Goal: Task Accomplishment & Management: Use online tool/utility

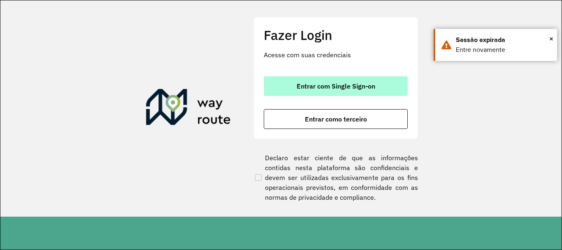
click at [335, 87] on span "Entrar com Single Sign-on" at bounding box center [335, 86] width 79 height 7
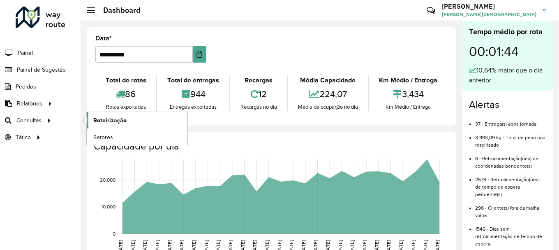
click at [99, 122] on span "Roteirização" at bounding box center [109, 120] width 33 height 9
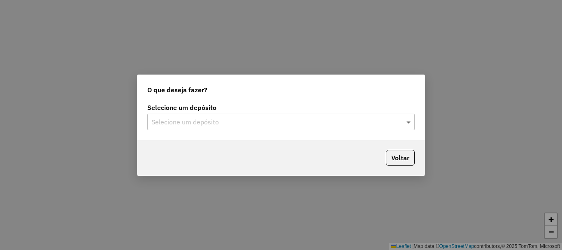
click at [407, 123] on span at bounding box center [409, 122] width 10 height 10
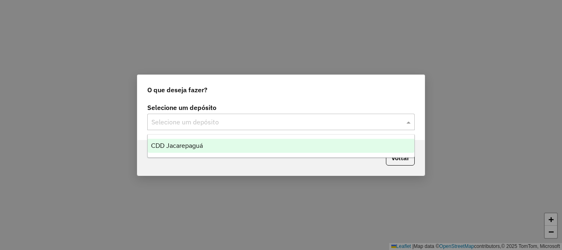
click at [196, 145] on span "CDD Jacarepaguá" at bounding box center [177, 145] width 52 height 7
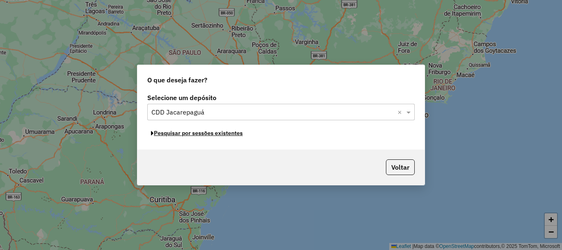
click at [225, 134] on button "Pesquisar por sessões existentes" at bounding box center [196, 133] width 99 height 13
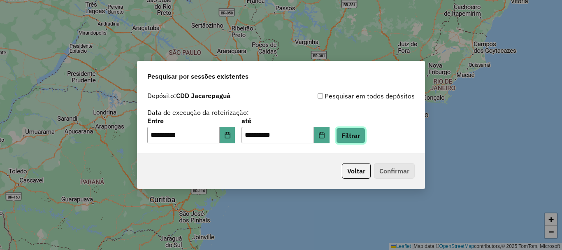
click at [365, 134] on button "Filtrar" at bounding box center [350, 135] width 29 height 16
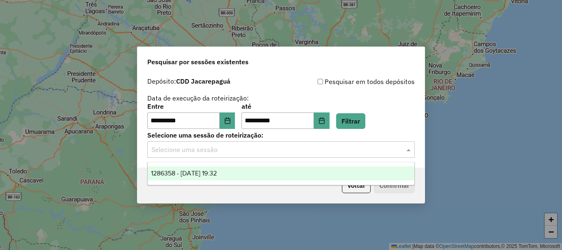
click at [412, 149] on span at bounding box center [409, 149] width 10 height 10
click at [210, 174] on span "1286358 - 01/10/2025 19:32" at bounding box center [184, 172] width 66 height 7
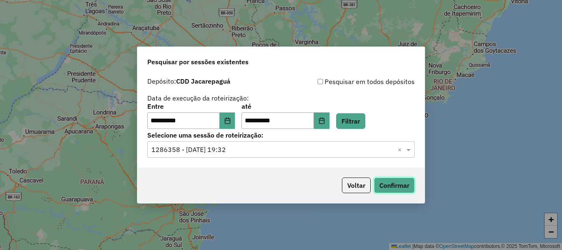
click at [393, 186] on button "Confirmar" at bounding box center [394, 185] width 41 height 16
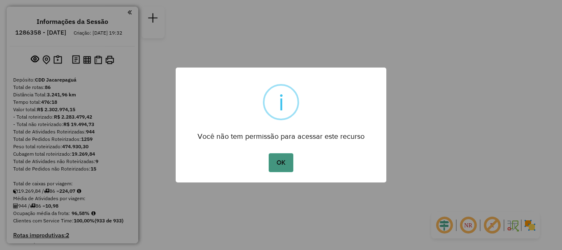
click at [278, 163] on button "OK" at bounding box center [281, 162] width 24 height 19
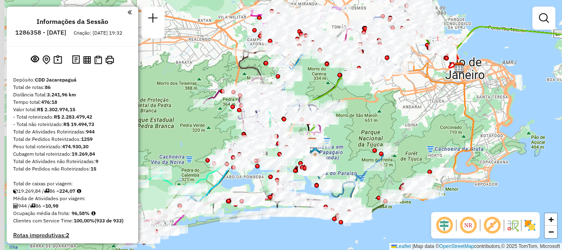
drag, startPoint x: 326, startPoint y: 141, endPoint x: 362, endPoint y: 146, distance: 36.6
click at [362, 146] on div "Janela de atendimento Grade de atendimento Capacidade Transportadoras Veículos …" at bounding box center [281, 125] width 562 height 250
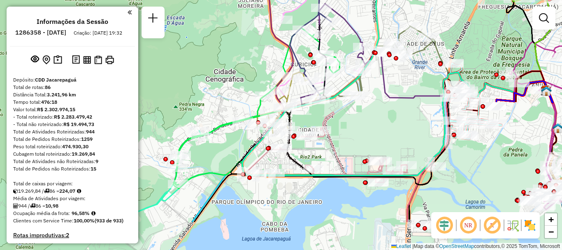
drag, startPoint x: 292, startPoint y: 182, endPoint x: 358, endPoint y: 134, distance: 81.7
click at [367, 134] on div "Janela de atendimento Grade de atendimento Capacidade Transportadoras Veículos …" at bounding box center [281, 125] width 562 height 250
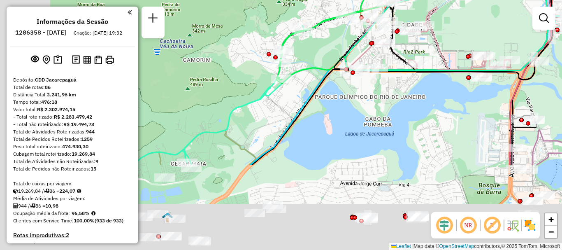
drag, startPoint x: 226, startPoint y: 158, endPoint x: 322, endPoint y: 56, distance: 140.2
click at [322, 56] on div "Janela de atendimento Grade de atendimento Capacidade Transportadoras Veículos …" at bounding box center [281, 125] width 562 height 250
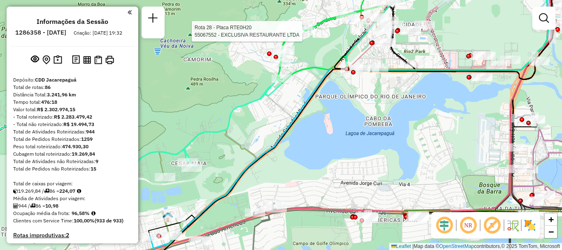
select select "**********"
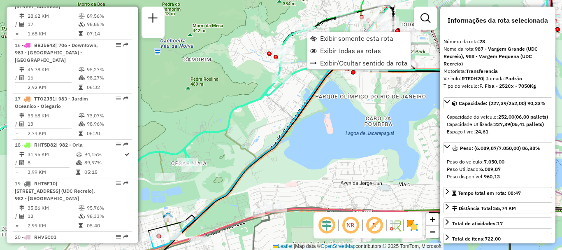
scroll to position [1695, 0]
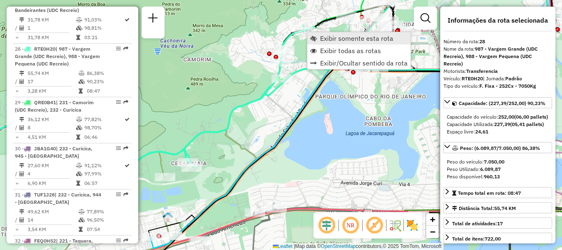
click at [317, 37] on link "Exibir somente esta rota" at bounding box center [358, 38] width 103 height 12
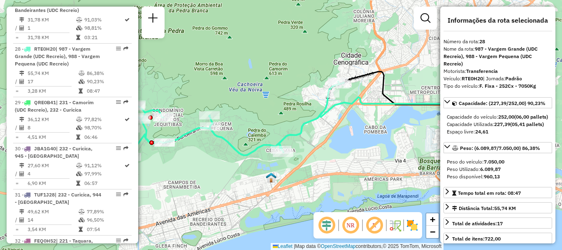
drag, startPoint x: 292, startPoint y: 154, endPoint x: 332, endPoint y: 134, distance: 44.7
click at [332, 134] on div "Janela de atendimento Grade de atendimento Capacidade Transportadoras Veículos …" at bounding box center [281, 125] width 562 height 250
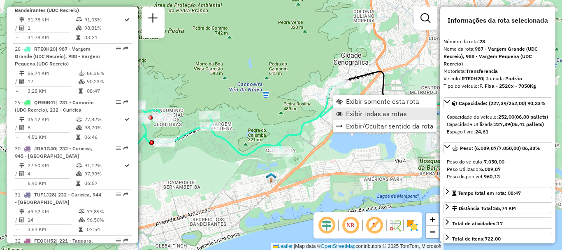
click at [350, 115] on span "Exibir todas as rotas" at bounding box center [376, 113] width 61 height 7
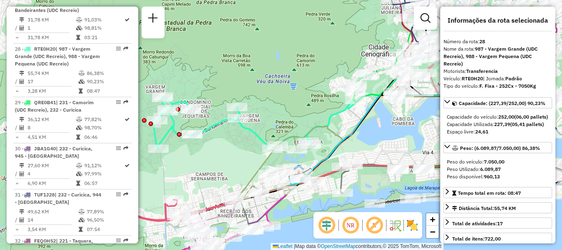
drag, startPoint x: 313, startPoint y: 148, endPoint x: 340, endPoint y: 140, distance: 29.1
click at [340, 140] on icon at bounding box center [415, 114] width 253 height 140
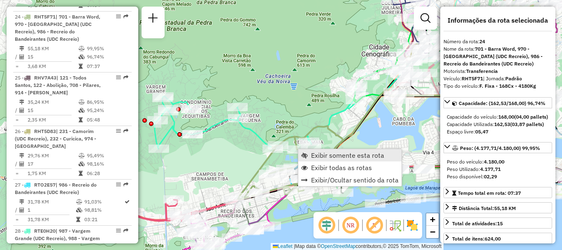
scroll to position [1481, 0]
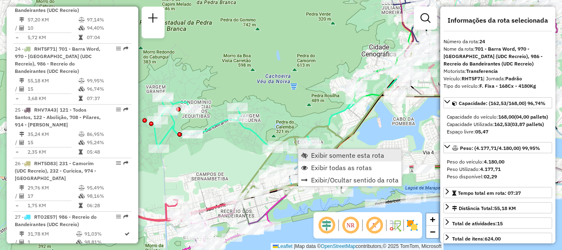
click at [314, 154] on span "Exibir somente esta rota" at bounding box center [347, 155] width 73 height 7
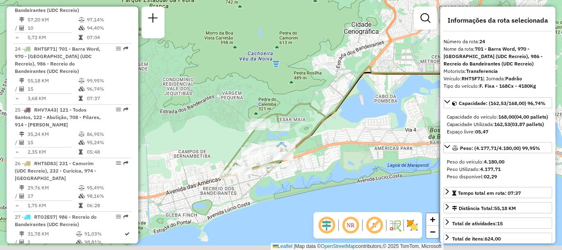
drag, startPoint x: 274, startPoint y: 142, endPoint x: 397, endPoint y: 237, distance: 155.6
click at [364, 116] on div "Janela de atendimento Grade de atendimento Capacidade Transportadoras Veículos …" at bounding box center [281, 125] width 562 height 250
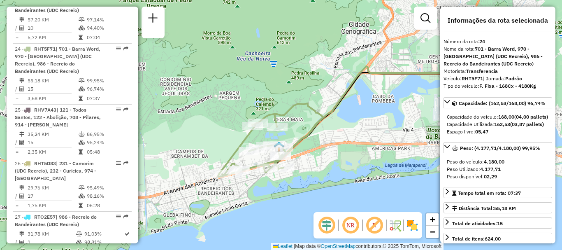
click at [352, 227] on em at bounding box center [350, 225] width 20 height 20
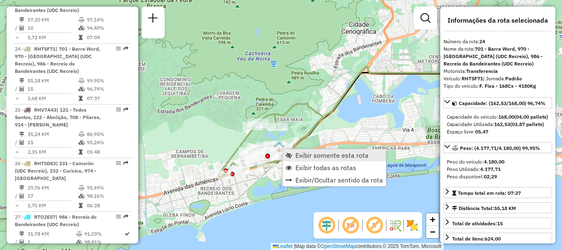
click at [297, 154] on span "Exibir somente esta rota" at bounding box center [331, 155] width 73 height 7
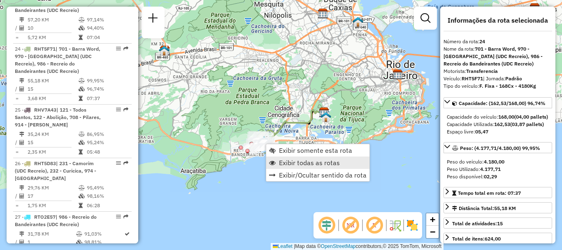
click at [289, 162] on span "Exibir todas as rotas" at bounding box center [309, 162] width 61 height 7
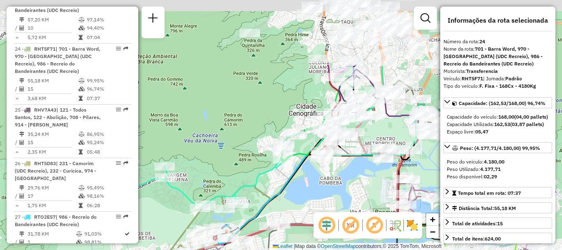
drag, startPoint x: 339, startPoint y: 85, endPoint x: 262, endPoint y: 175, distance: 117.8
click at [262, 175] on icon at bounding box center [190, 169] width 217 height 75
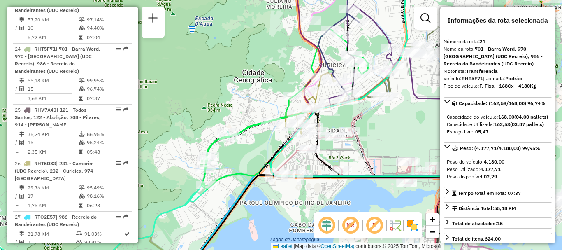
drag, startPoint x: 331, startPoint y: 130, endPoint x: 255, endPoint y: 150, distance: 78.2
click at [255, 150] on div "Janela de atendimento Grade de atendimento Capacidade Transportadoras Veículos …" at bounding box center [281, 125] width 562 height 250
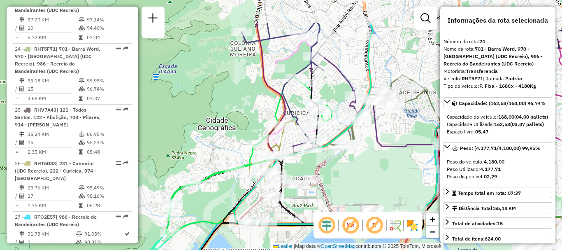
drag, startPoint x: 396, startPoint y: 134, endPoint x: 359, endPoint y: 182, distance: 59.9
click at [359, 182] on div "Janela de atendimento Grade de atendimento Capacidade Transportadoras Veículos …" at bounding box center [281, 125] width 562 height 250
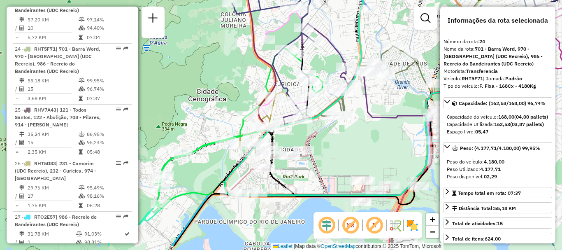
drag, startPoint x: 359, startPoint y: 178, endPoint x: 347, endPoint y: 144, distance: 35.8
click at [349, 146] on div "Janela de atendimento Grade de atendimento Capacidade Transportadoras Veículos …" at bounding box center [281, 125] width 562 height 250
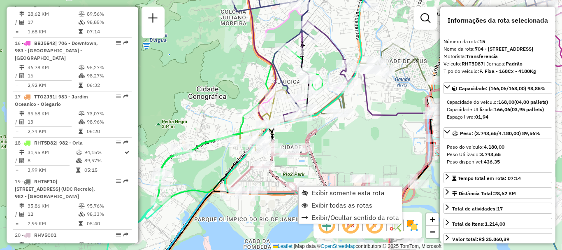
scroll to position [1037, 0]
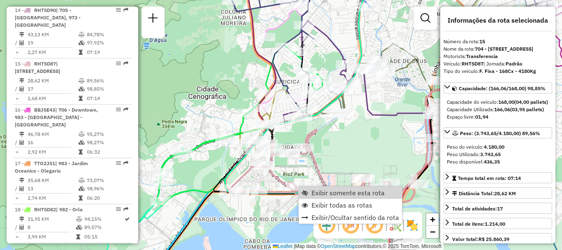
click at [341, 144] on div "Janela de atendimento Grade de atendimento Capacidade Transportadoras Veículos …" at bounding box center [281, 125] width 562 height 250
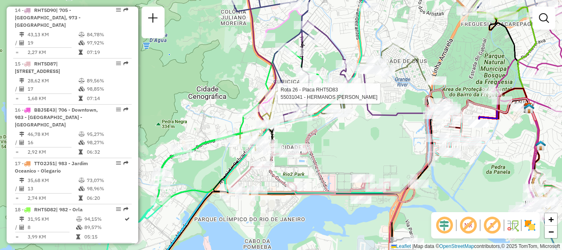
select select "**********"
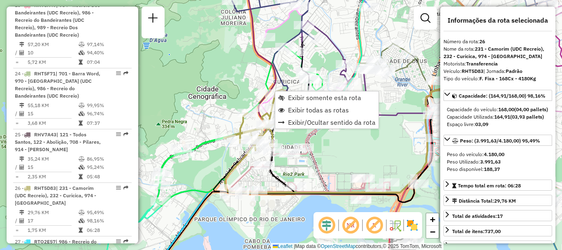
scroll to position [1595, 0]
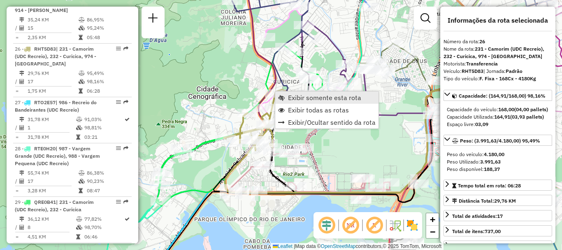
click at [293, 96] on span "Exibir somente esta rota" at bounding box center [324, 97] width 73 height 7
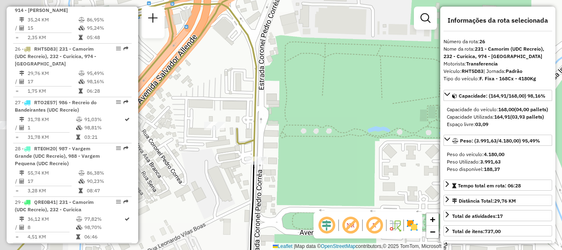
drag, startPoint x: 224, startPoint y: 111, endPoint x: 354, endPoint y: 79, distance: 133.9
click at [355, 79] on div "Janela de atendimento Grade de atendimento Capacidade Transportadoras Veículos …" at bounding box center [281, 125] width 562 height 250
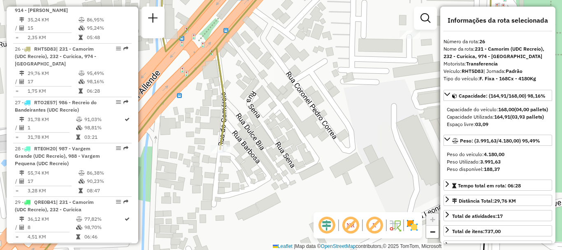
drag, startPoint x: 198, startPoint y: 145, endPoint x: 239, endPoint y: 127, distance: 44.9
click at [239, 127] on div "Janela de atendimento Grade de atendimento Capacidade Transportadoras Veículos …" at bounding box center [281, 125] width 562 height 250
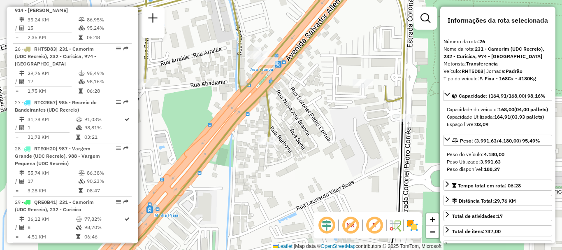
drag, startPoint x: 262, startPoint y: 135, endPoint x: 306, endPoint y: 137, distance: 43.6
click at [306, 137] on div "Janela de atendimento Grade de atendimento Capacidade Transportadoras Veículos …" at bounding box center [281, 125] width 562 height 250
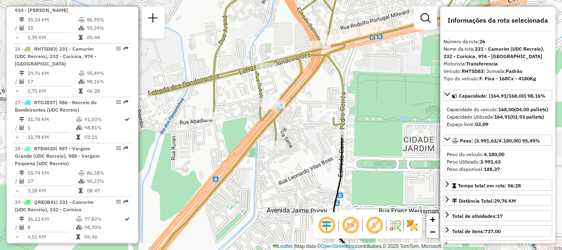
drag, startPoint x: 308, startPoint y: 137, endPoint x: 298, endPoint y: 143, distance: 11.1
click at [298, 143] on div "Janela de atendimento Grade de atendimento Capacidade Transportadoras Veículos …" at bounding box center [281, 125] width 562 height 250
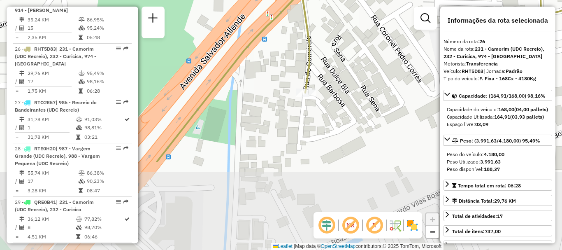
drag, startPoint x: 314, startPoint y: 167, endPoint x: 346, endPoint y: 35, distance: 136.2
click at [346, 35] on div "Janela de atendimento Grade de atendimento Capacidade Transportadoras Veículos …" at bounding box center [281, 125] width 562 height 250
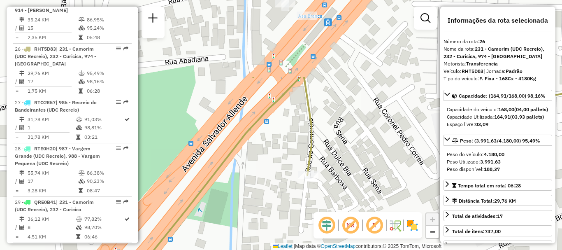
drag, startPoint x: 346, startPoint y: 35, endPoint x: 347, endPoint y: 141, distance: 105.3
click at [347, 141] on div "Janela de atendimento Grade de atendimento Capacidade Transportadoras Veículos …" at bounding box center [281, 125] width 562 height 250
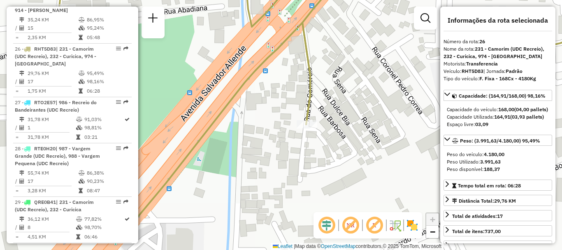
drag, startPoint x: 380, startPoint y: 167, endPoint x: 378, endPoint y: 113, distance: 53.5
click at [378, 113] on div "Janela de atendimento Grade de atendimento Capacidade Transportadoras Veículos …" at bounding box center [281, 125] width 562 height 250
